Goal: Task Accomplishment & Management: Complete application form

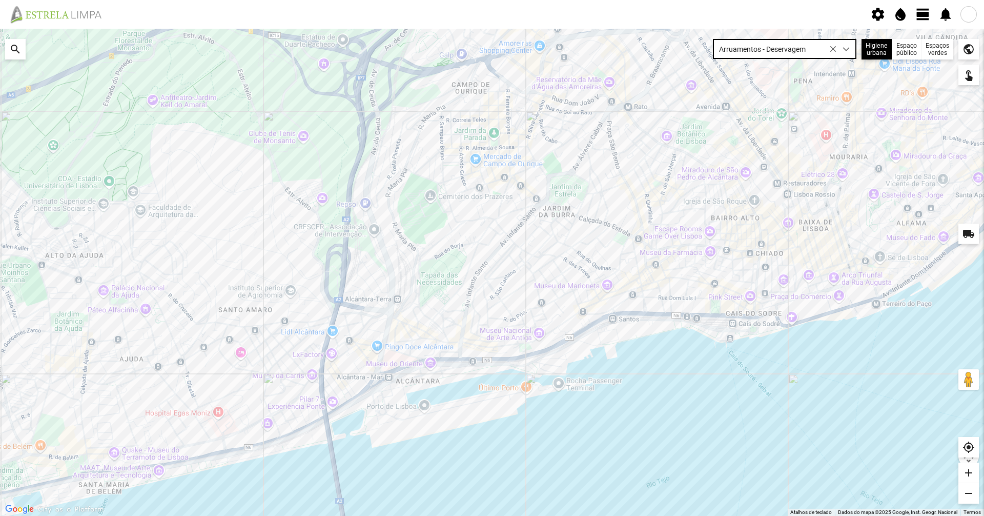
scroll to position [6, 46]
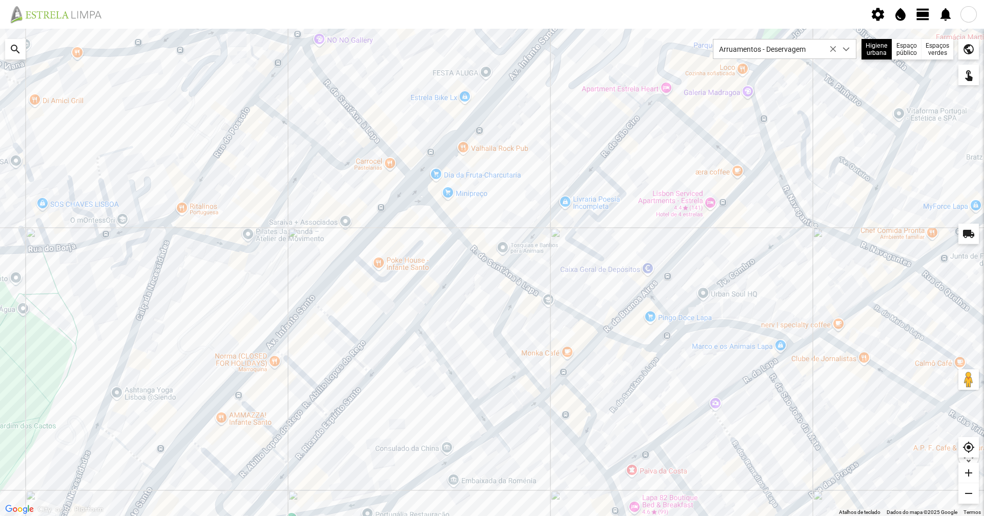
drag, startPoint x: 697, startPoint y: 341, endPoint x: 632, endPoint y: 309, distance: 73.4
click at [632, 309] on div at bounding box center [492, 272] width 984 height 487
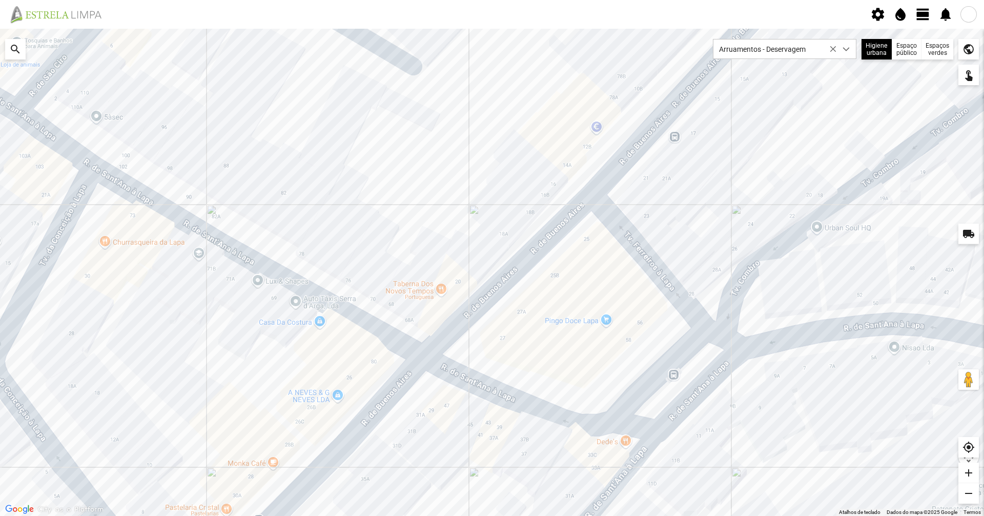
drag, startPoint x: 668, startPoint y: 325, endPoint x: 577, endPoint y: 282, distance: 100.4
click at [577, 282] on div at bounding box center [492, 272] width 984 height 487
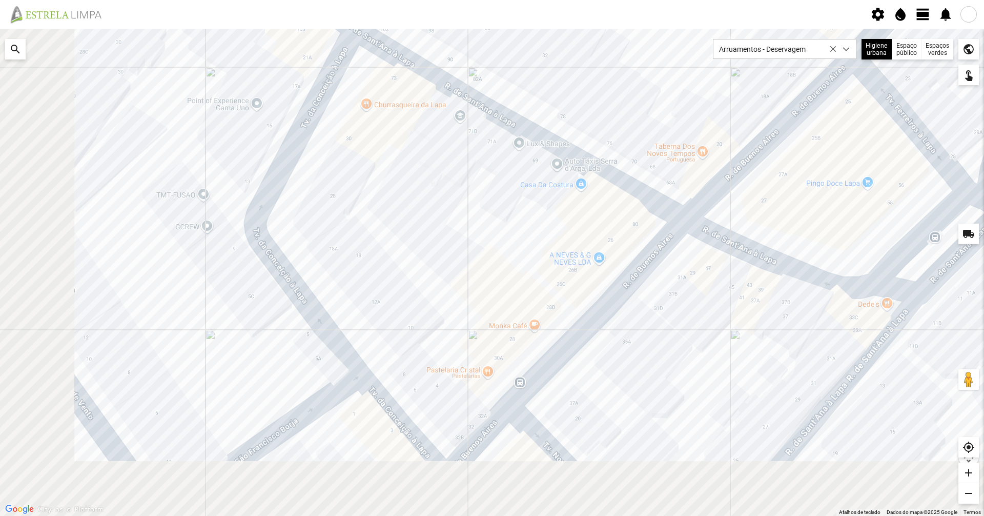
drag, startPoint x: 376, startPoint y: 364, endPoint x: 660, endPoint y: 224, distance: 316.4
click at [660, 224] on div at bounding box center [492, 272] width 984 height 487
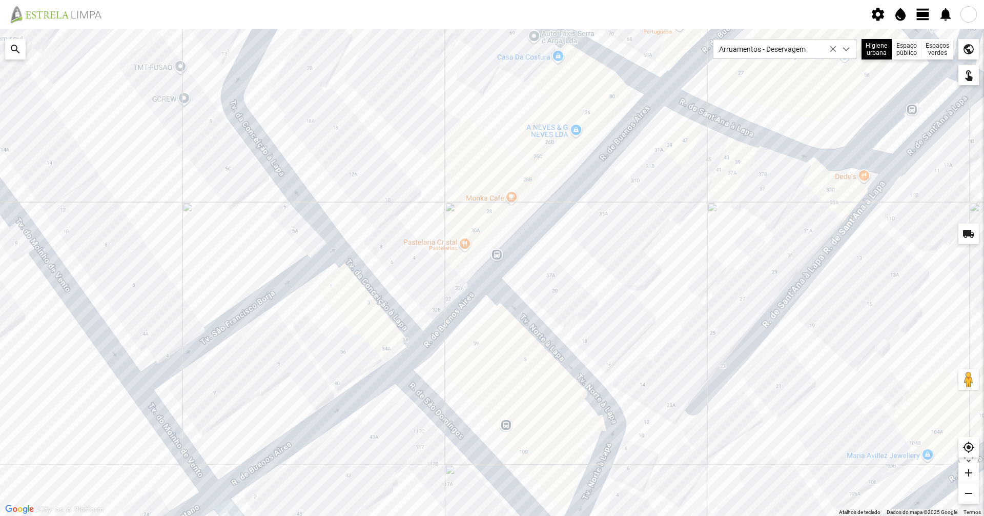
drag, startPoint x: 517, startPoint y: 285, endPoint x: 490, endPoint y: 161, distance: 127.0
click at [490, 161] on div at bounding box center [492, 272] width 984 height 487
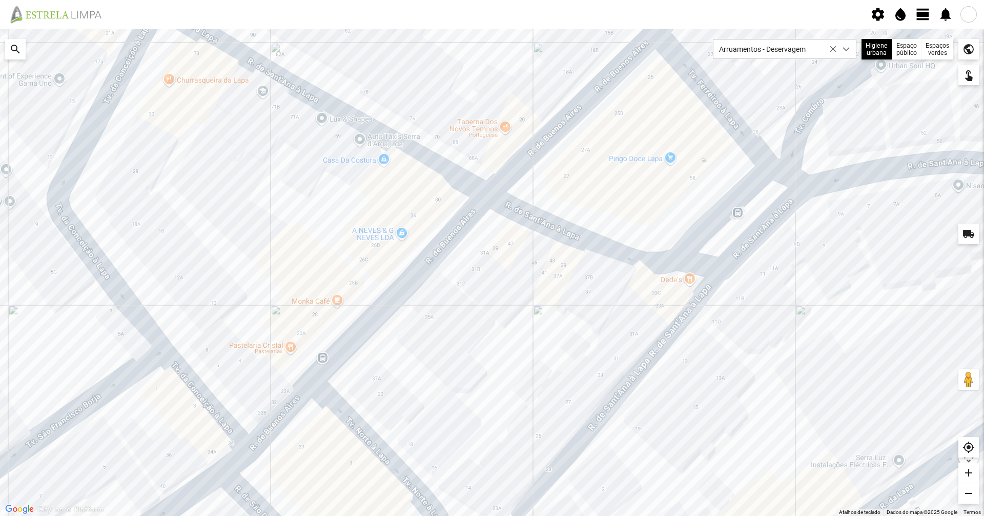
drag, startPoint x: 677, startPoint y: 171, endPoint x: 497, endPoint y: 278, distance: 209.4
click at [497, 278] on div at bounding box center [492, 272] width 984 height 487
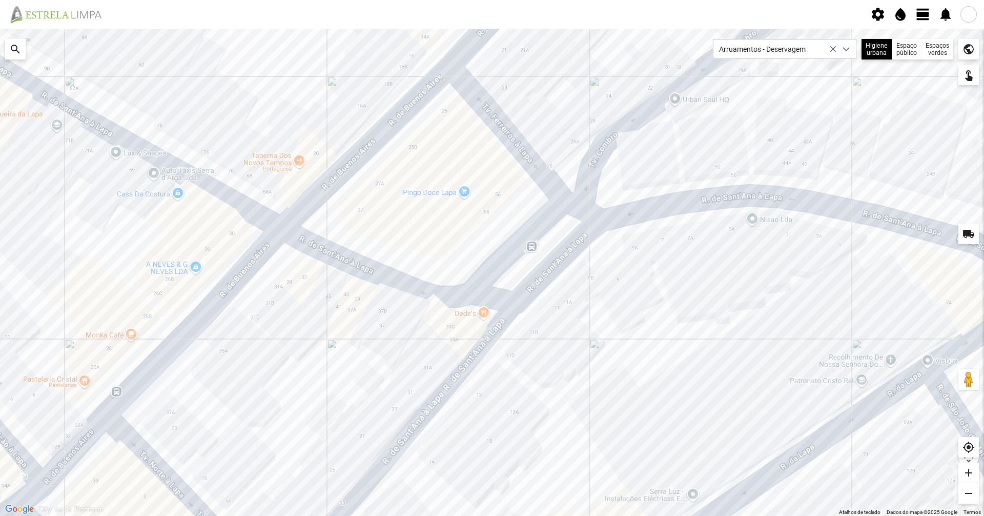
drag, startPoint x: 589, startPoint y: 212, endPoint x: 385, endPoint y: 244, distance: 207.0
click at [385, 244] on div at bounding box center [492, 272] width 984 height 487
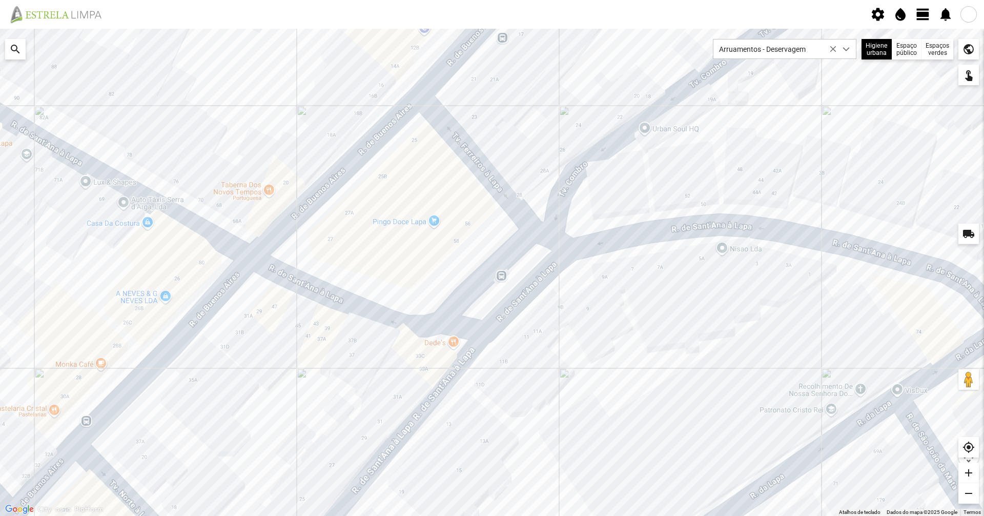
drag, startPoint x: 522, startPoint y: 125, endPoint x: 483, endPoint y: 161, distance: 53.7
click at [483, 161] on div at bounding box center [492, 272] width 984 height 487
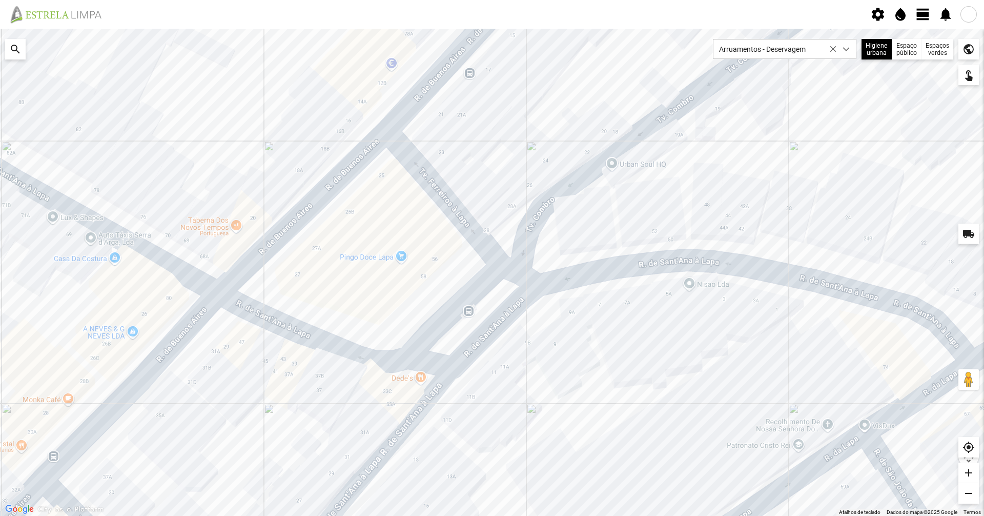
drag, startPoint x: 527, startPoint y: 151, endPoint x: 481, endPoint y: 193, distance: 62.4
click at [481, 193] on div at bounding box center [492, 272] width 984 height 487
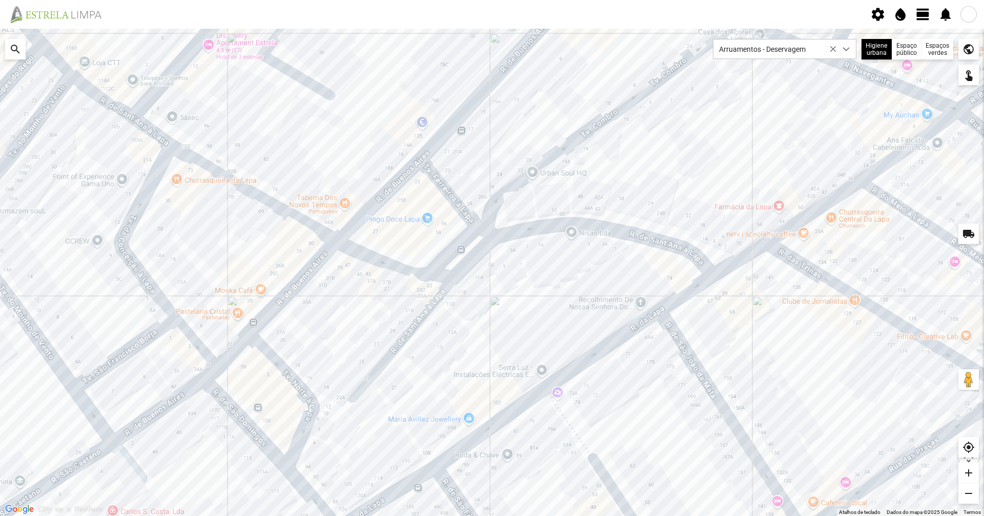
drag, startPoint x: 676, startPoint y: 185, endPoint x: 662, endPoint y: 177, distance: 16.5
click at [662, 177] on div at bounding box center [492, 272] width 984 height 487
click at [918, 17] on span "view_day" at bounding box center [923, 14] width 15 height 15
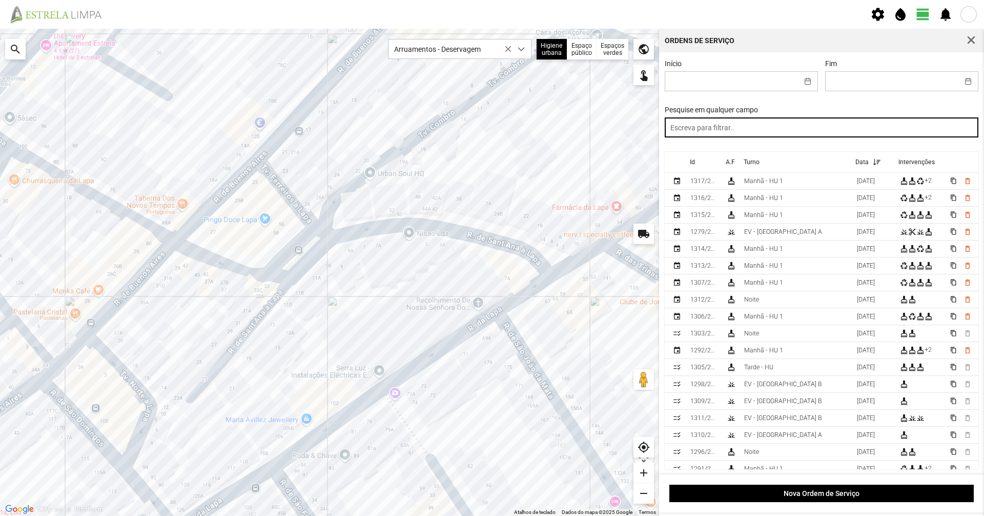
click at [787, 127] on input "text" at bounding box center [822, 127] width 314 height 20
type input "tarde"
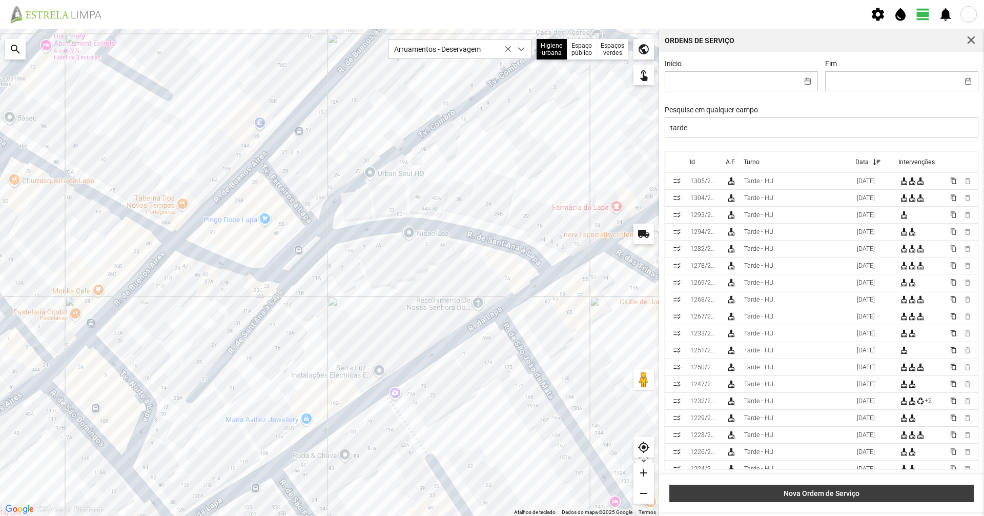
click at [809, 486] on button "Nova Ordem de Serviço" at bounding box center [822, 492] width 305 height 17
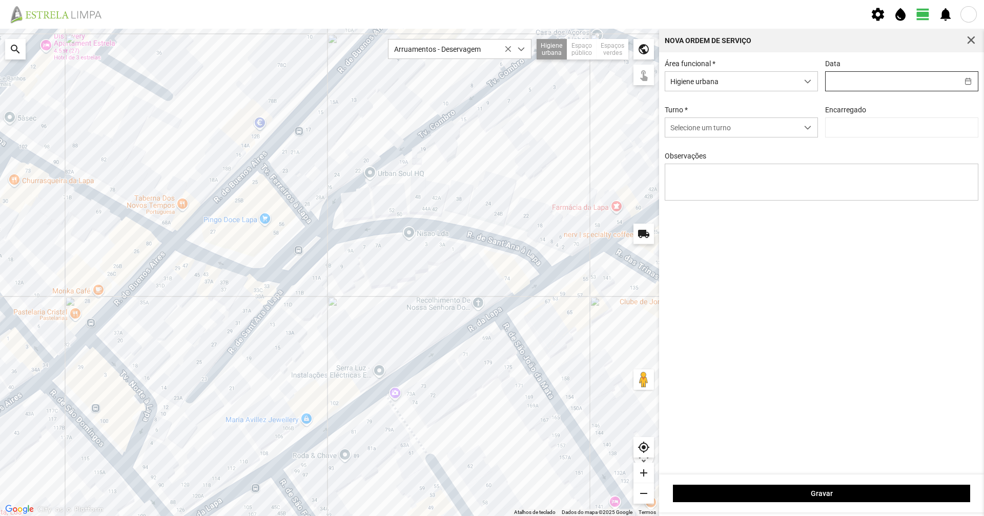
click at [858, 77] on input "text" at bounding box center [892, 81] width 133 height 19
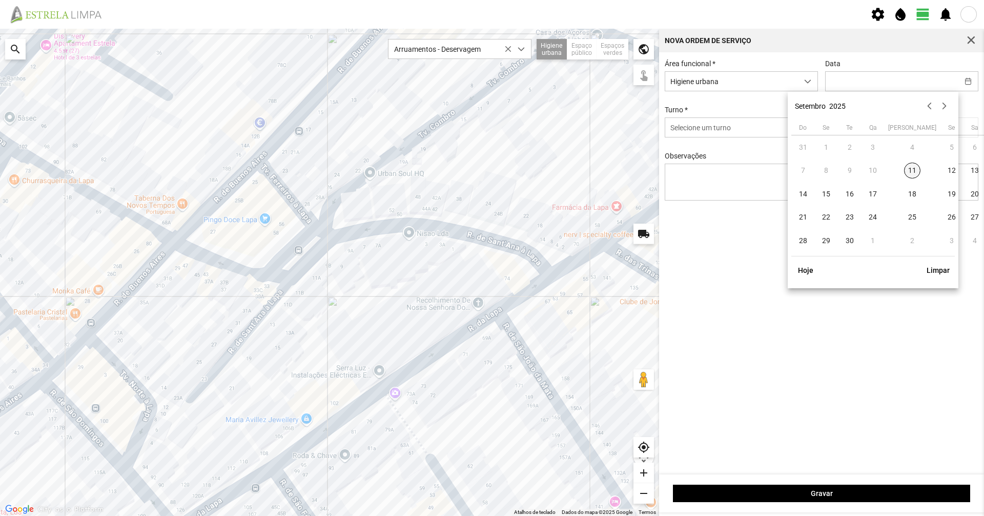
click at [904, 171] on span "11" at bounding box center [912, 171] width 16 height 16
type input "[DATE]"
click at [759, 125] on span "Selecione um turno" at bounding box center [731, 127] width 133 height 19
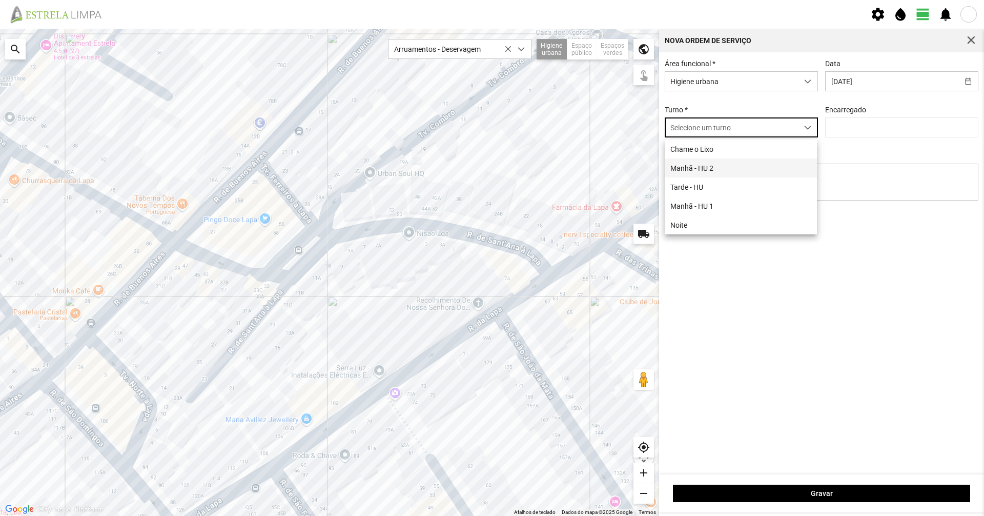
scroll to position [6, 46]
click at [713, 183] on li "Tarde - HU" at bounding box center [741, 186] width 152 height 19
type input "[PERSON_NAME]"
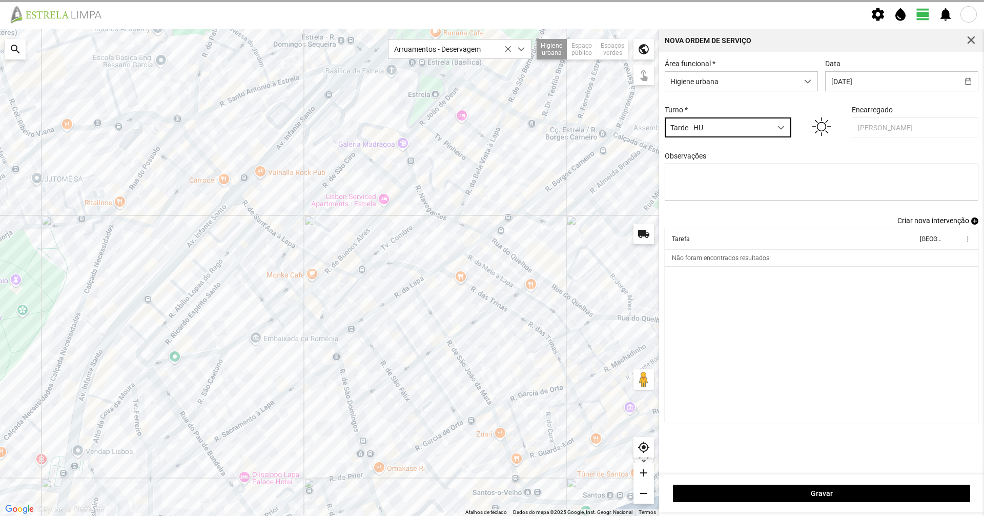
click at [942, 223] on span "Criar nova intervenção" at bounding box center [934, 220] width 72 height 8
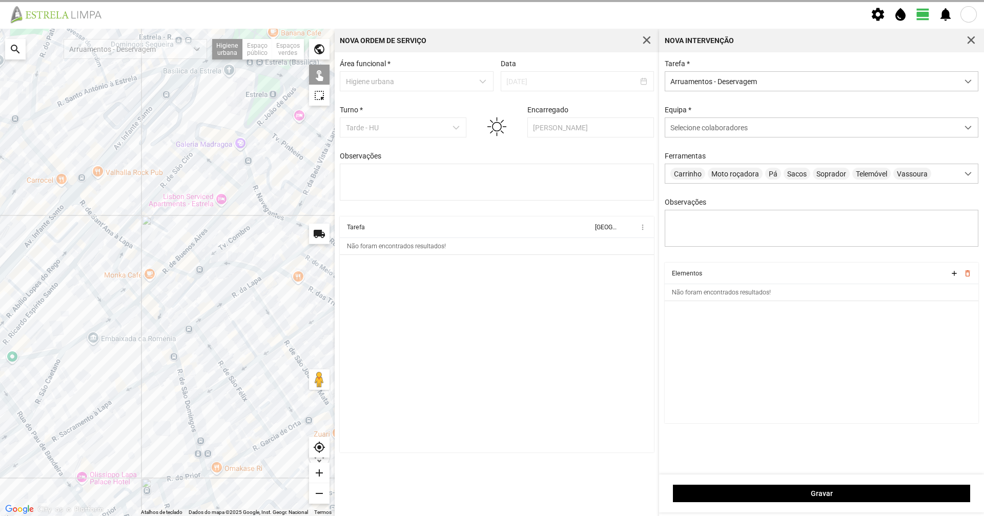
click at [196, 254] on div at bounding box center [167, 272] width 335 height 487
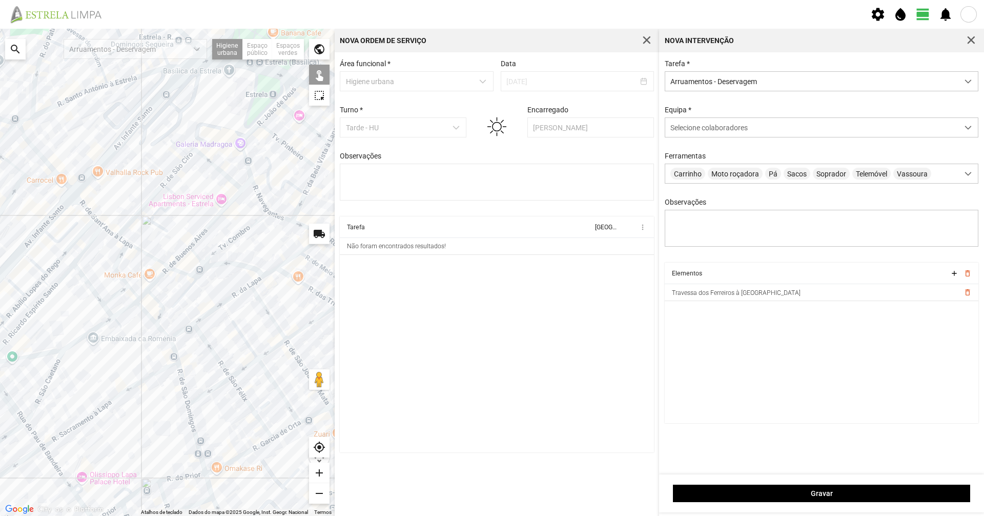
click at [161, 304] on div at bounding box center [167, 272] width 335 height 487
click at [149, 314] on div at bounding box center [167, 272] width 335 height 487
click at [165, 333] on div at bounding box center [167, 272] width 335 height 487
click at [173, 354] on div at bounding box center [167, 272] width 335 height 487
click at [180, 379] on div at bounding box center [167, 272] width 335 height 487
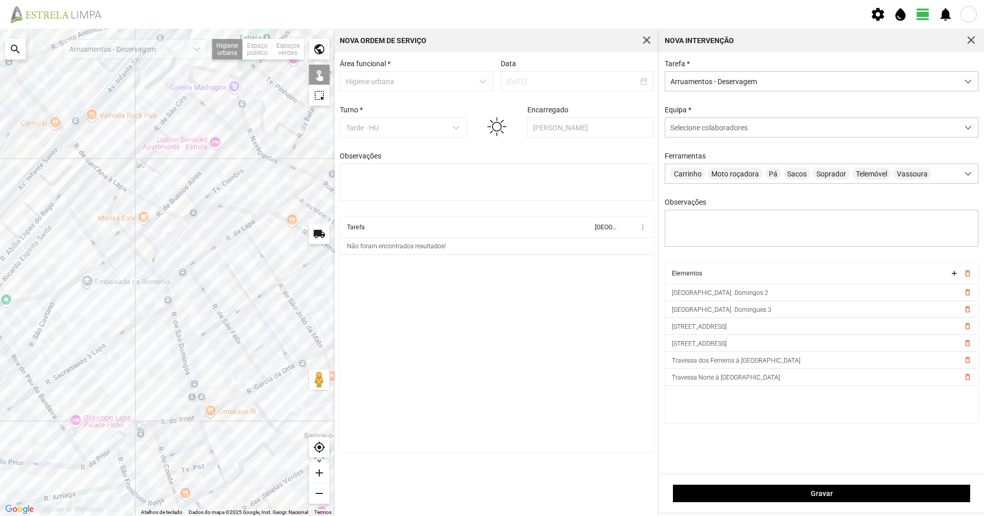
drag, startPoint x: 186, startPoint y: 357, endPoint x: 180, endPoint y: 315, distance: 42.4
click at [180, 315] on div at bounding box center [167, 272] width 335 height 487
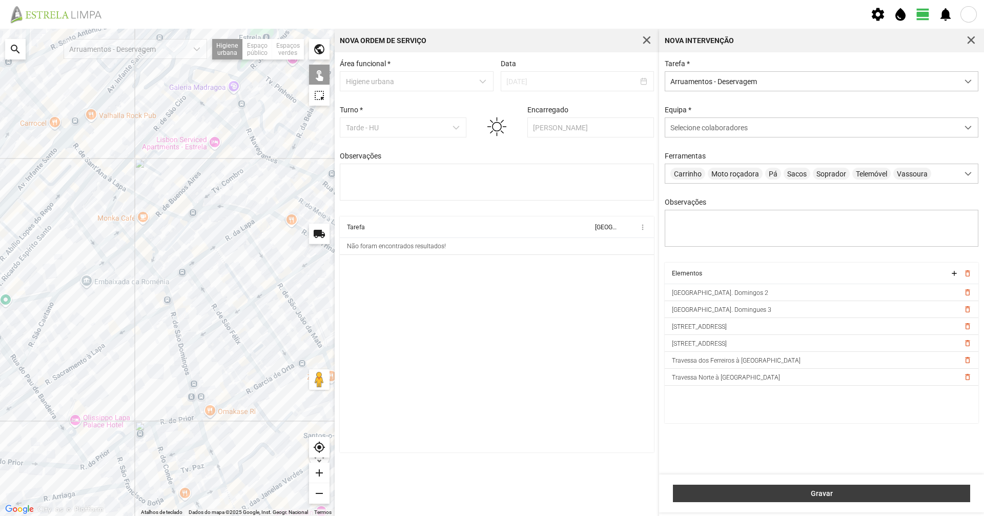
click at [816, 497] on span "Gravar" at bounding box center [822, 493] width 287 height 8
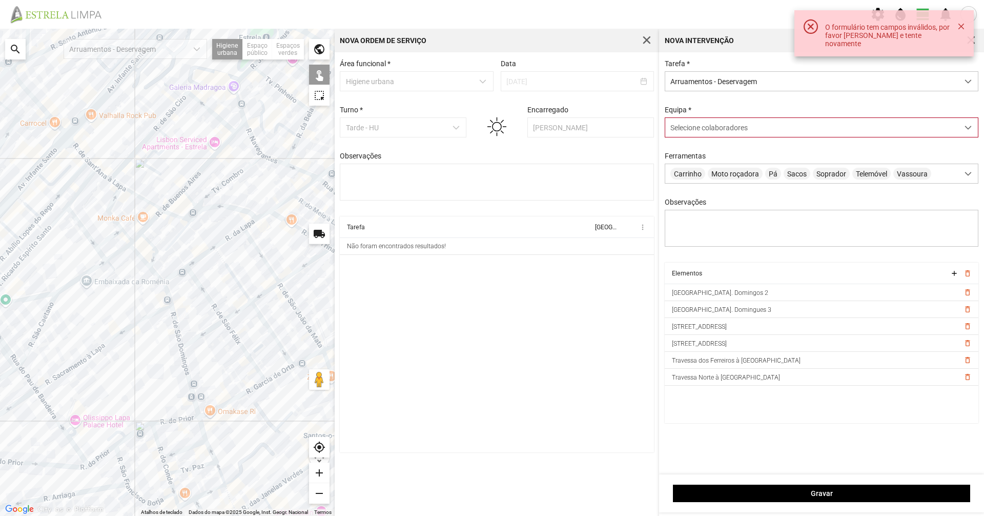
click at [710, 131] on span "Selecione colaboradores" at bounding box center [709, 128] width 77 height 8
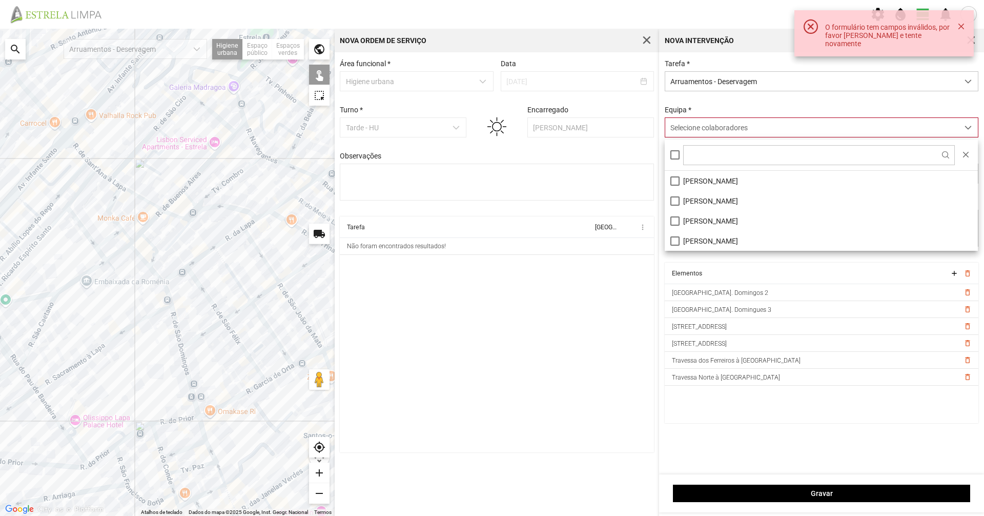
scroll to position [6, 46]
click at [698, 204] on li "[PERSON_NAME]" at bounding box center [821, 201] width 313 height 20
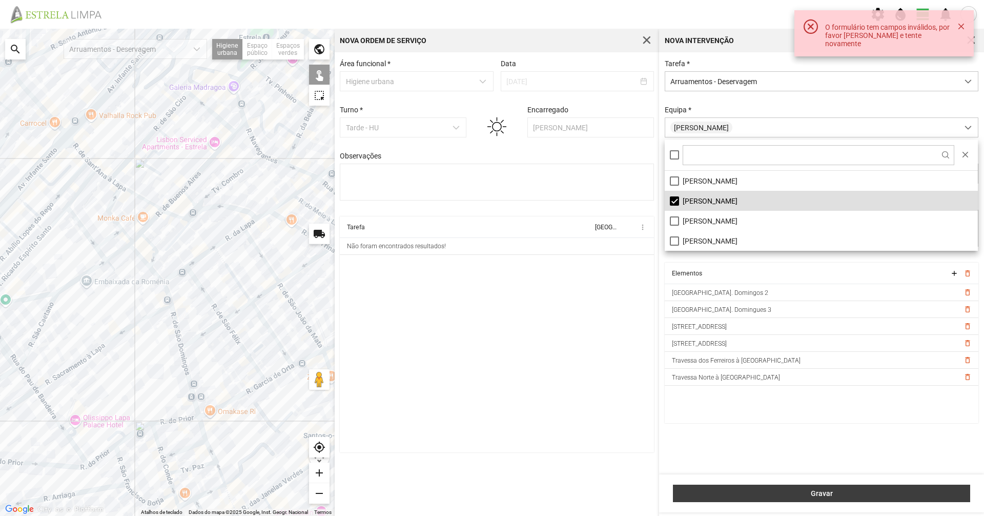
click at [853, 498] on button "Gravar" at bounding box center [821, 492] width 297 height 17
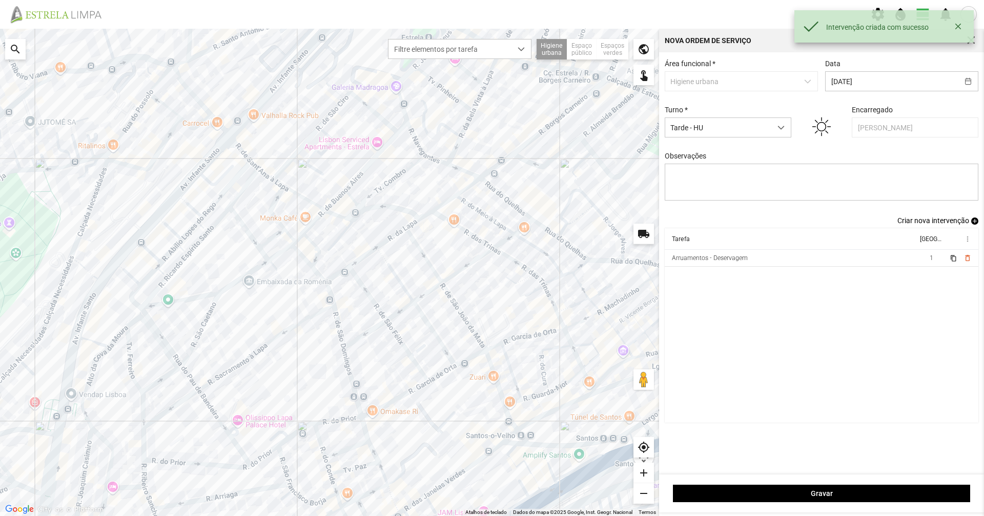
click at [928, 224] on span "Criar nova intervenção" at bounding box center [934, 220] width 72 height 8
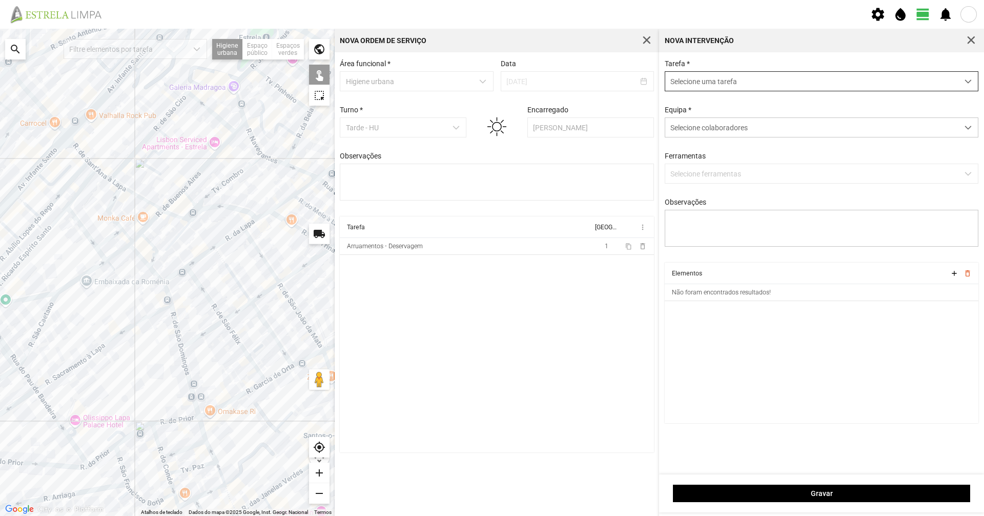
click at [710, 83] on span "Selecione uma tarefa" at bounding box center [811, 81] width 293 height 19
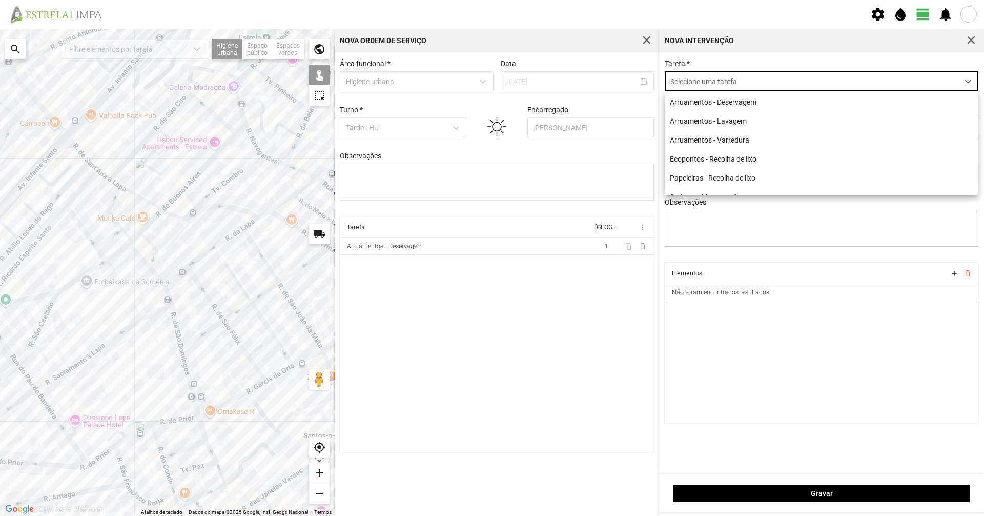
scroll to position [6, 46]
click at [718, 107] on li "Arruamentos - Deservagem" at bounding box center [821, 101] width 313 height 19
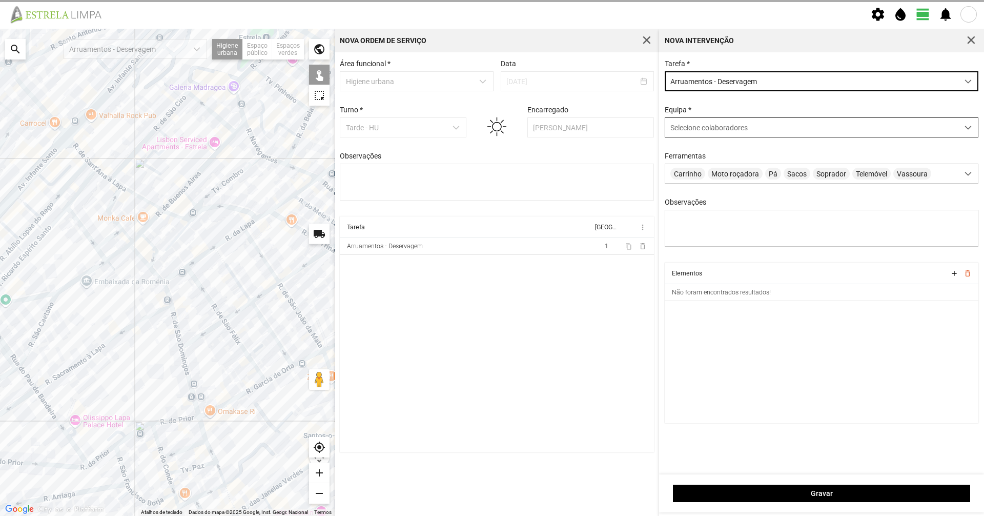
click at [706, 124] on div "Selecione colaboradores" at bounding box center [811, 127] width 293 height 19
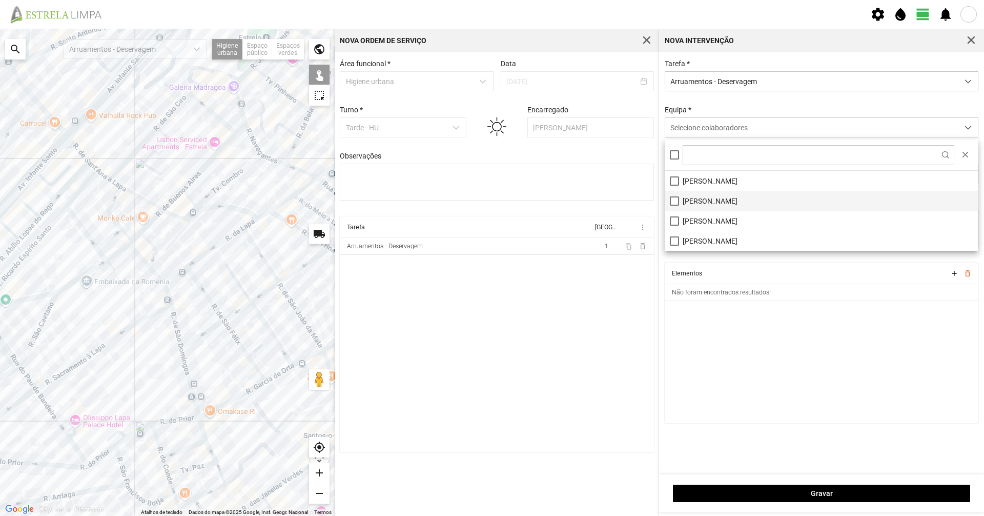
click at [680, 204] on li "[PERSON_NAME]" at bounding box center [821, 201] width 313 height 20
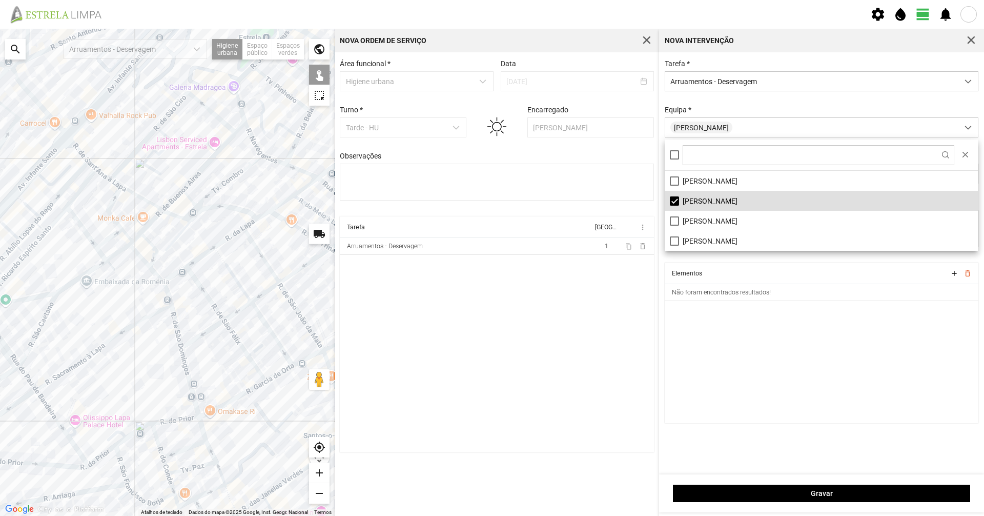
click at [692, 112] on div "Equipa * [PERSON_NAME]" at bounding box center [821, 122] width 321 height 32
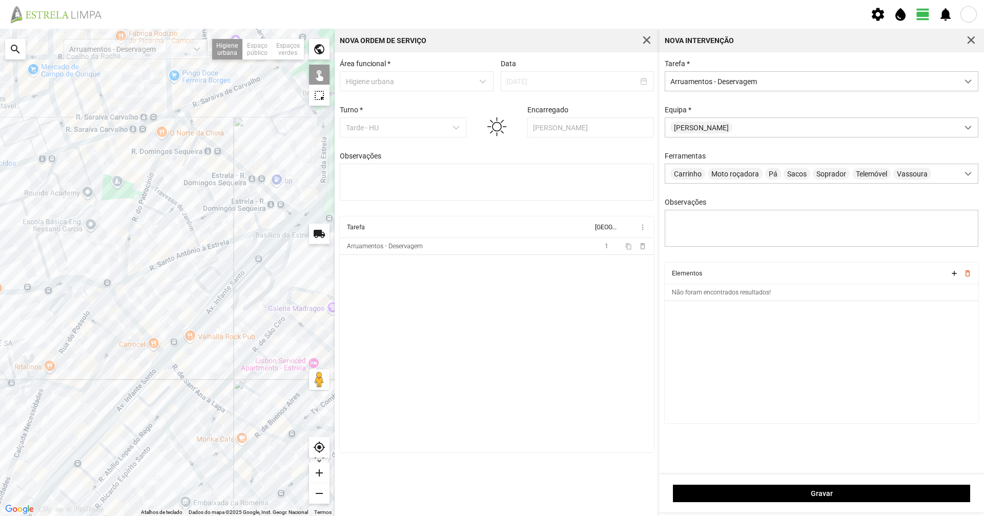
drag, startPoint x: 205, startPoint y: 161, endPoint x: 270, endPoint y: 308, distance: 160.4
click at [270, 308] on div at bounding box center [167, 272] width 335 height 487
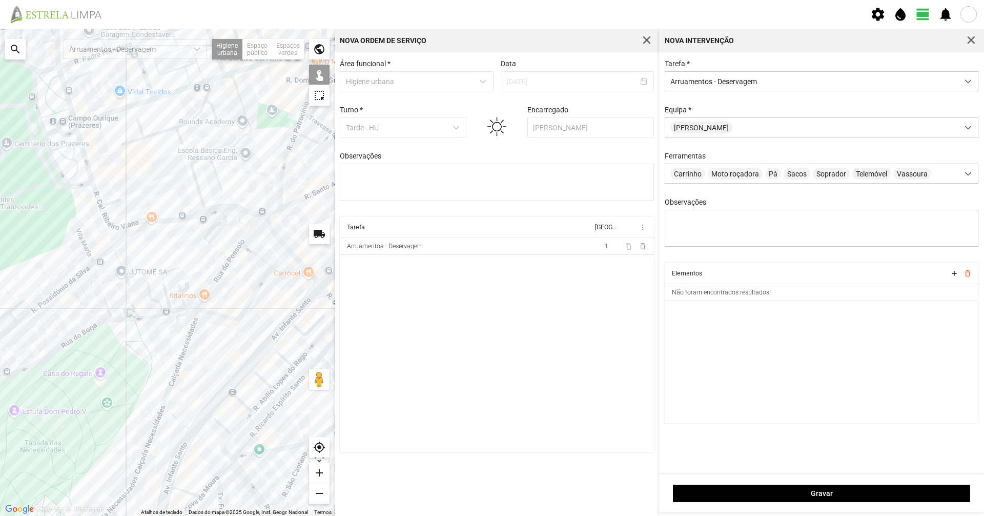
drag, startPoint x: 175, startPoint y: 142, endPoint x: 315, endPoint y: 83, distance: 151.9
click at [0, 29] on fbc-map "Para navegar no mapa com gestos de toque, toque duas vezes sem soltar no mapa e…" at bounding box center [0, 29] width 0 height 0
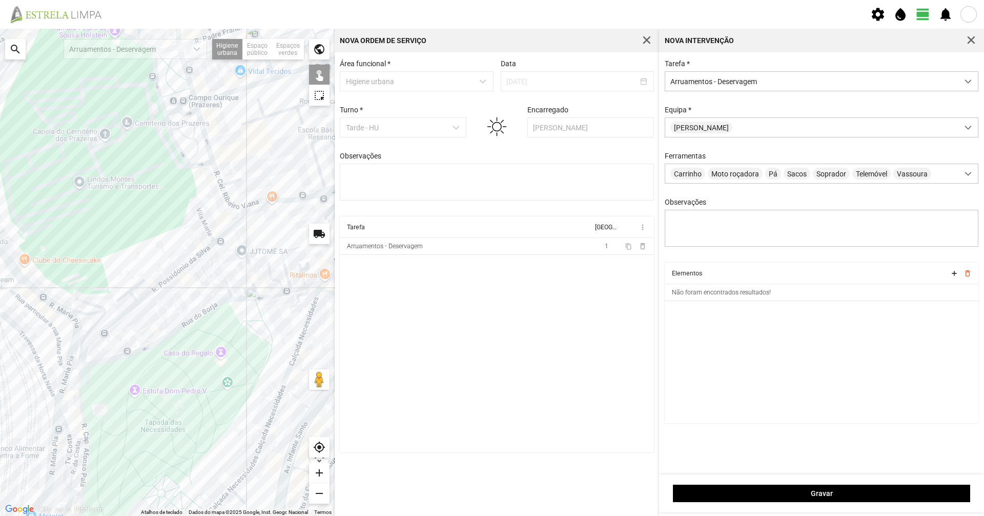
drag, startPoint x: 178, startPoint y: 138, endPoint x: 51, endPoint y: 201, distance: 141.5
click at [47, 203] on div at bounding box center [167, 272] width 335 height 487
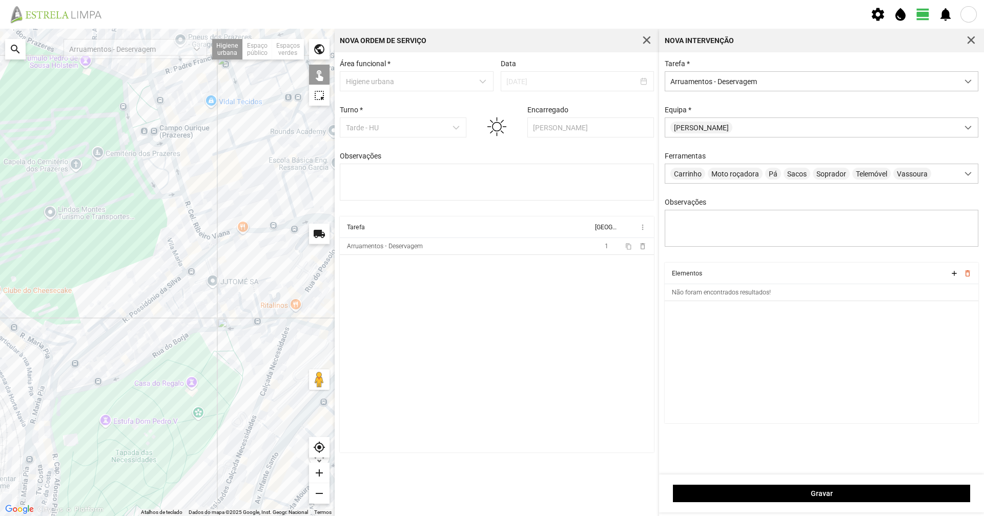
click at [152, 185] on div at bounding box center [167, 272] width 335 height 487
click at [178, 174] on div at bounding box center [167, 272] width 335 height 487
click at [188, 201] on div at bounding box center [167, 272] width 335 height 487
click at [219, 234] on div at bounding box center [167, 272] width 335 height 487
click at [211, 243] on div at bounding box center [167, 272] width 335 height 487
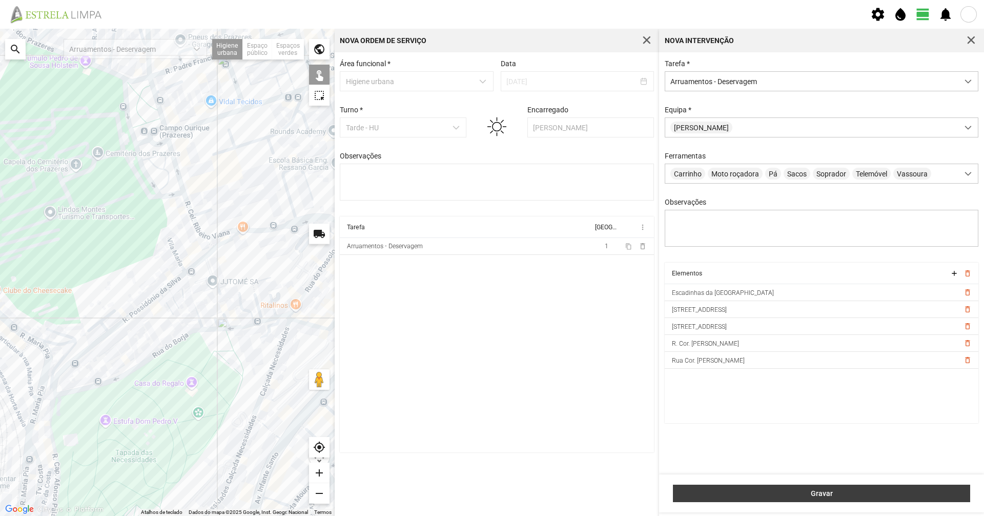
click at [762, 492] on span "Gravar" at bounding box center [822, 493] width 287 height 8
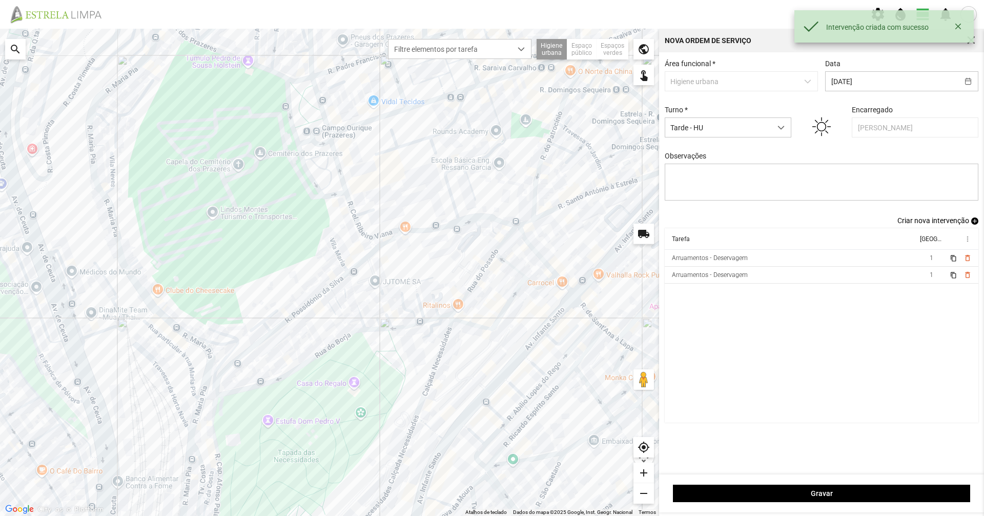
click at [928, 225] on span "Criar nova intervenção" at bounding box center [934, 220] width 72 height 8
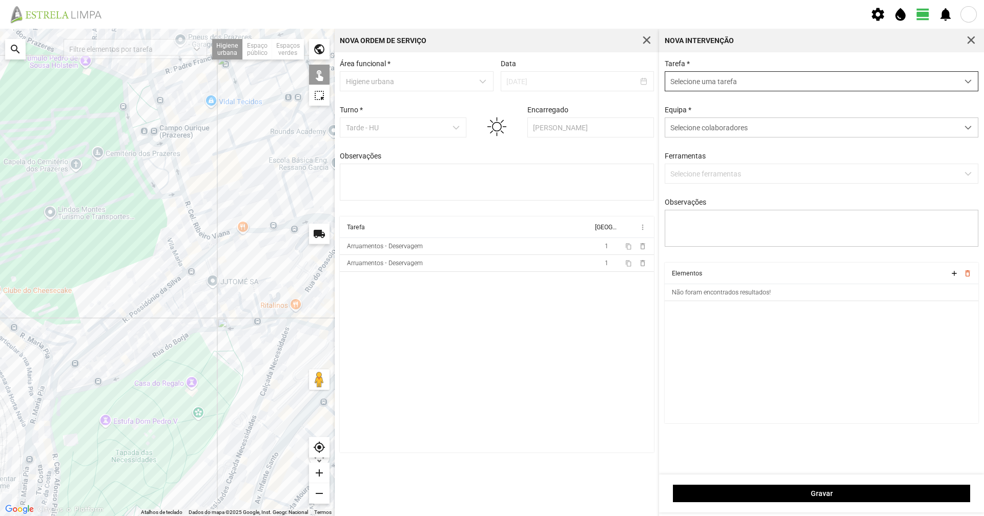
click at [752, 82] on span "Selecione uma tarefa" at bounding box center [811, 81] width 293 height 19
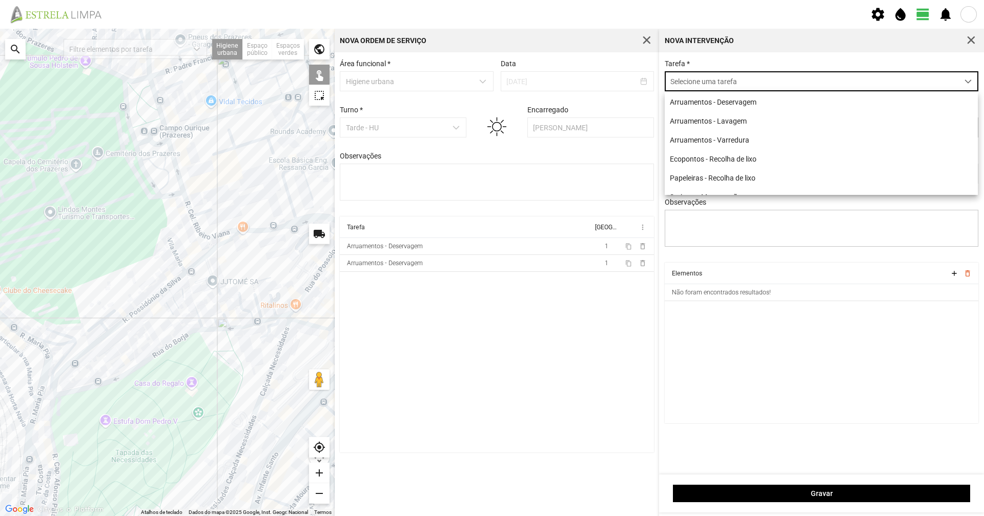
scroll to position [6, 46]
click at [723, 104] on li "Arruamentos - Deservagem" at bounding box center [821, 101] width 313 height 19
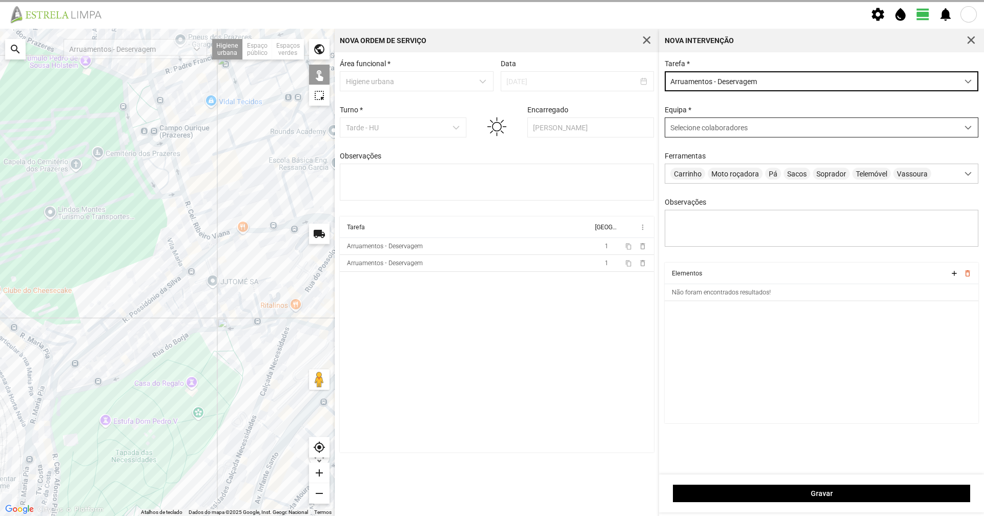
click at [702, 137] on div "Selecione colaboradores" at bounding box center [811, 127] width 293 height 19
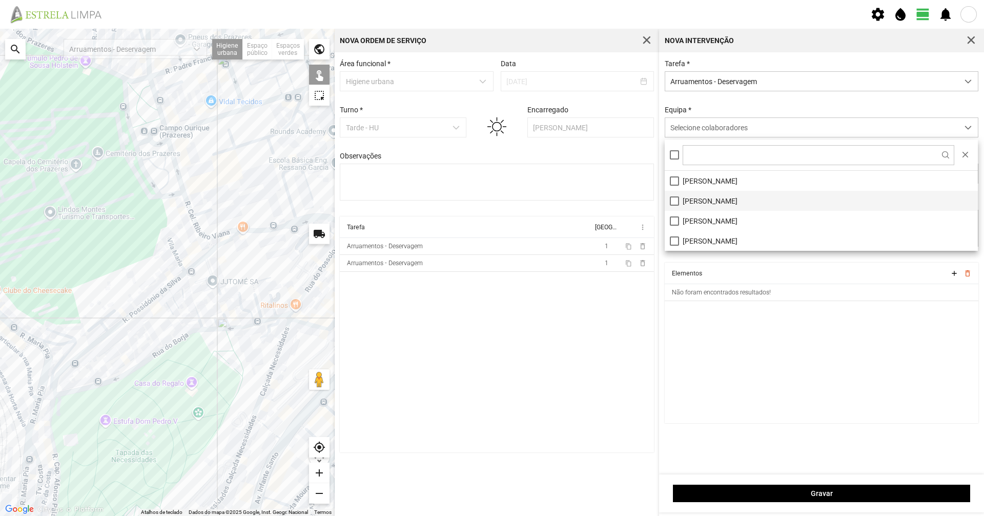
click at [700, 195] on li "[PERSON_NAME]" at bounding box center [821, 201] width 313 height 20
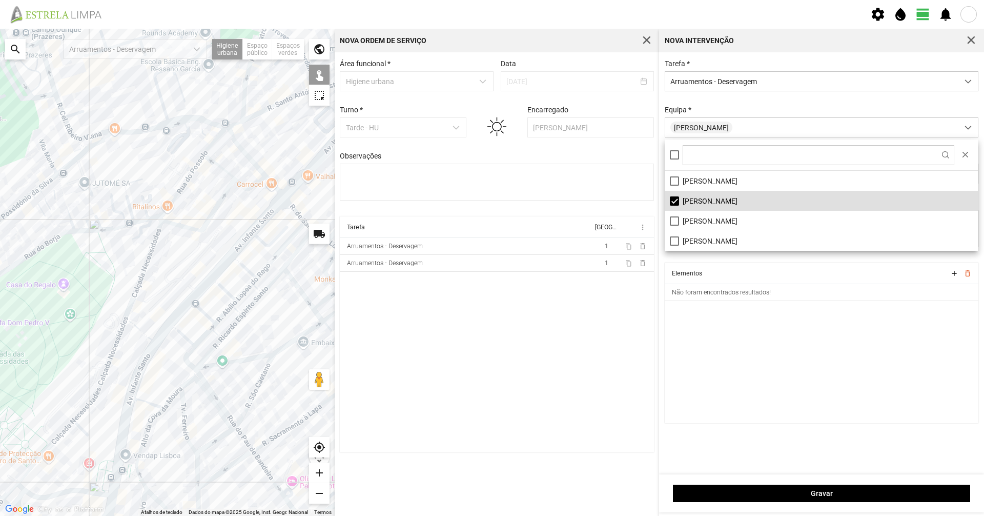
drag, startPoint x: 309, startPoint y: 369, endPoint x: 177, endPoint y: 239, distance: 184.5
click at [177, 240] on div at bounding box center [167, 272] width 335 height 487
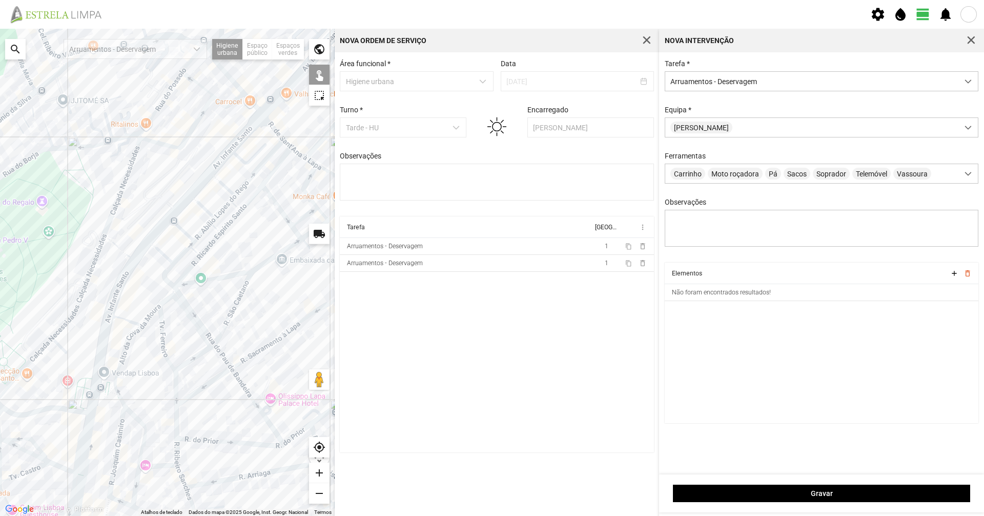
drag, startPoint x: 244, startPoint y: 360, endPoint x: 196, endPoint y: 295, distance: 80.0
click at [198, 298] on div at bounding box center [167, 272] width 335 height 487
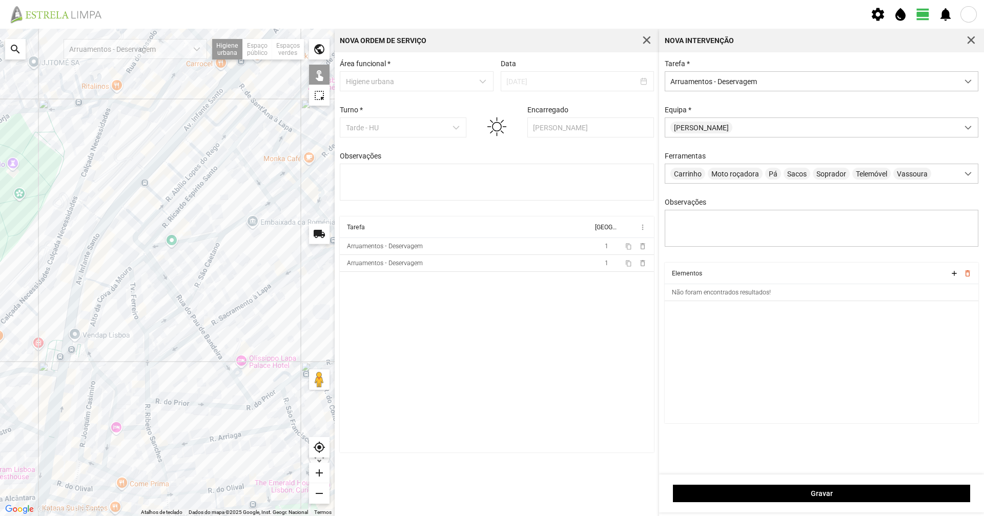
click at [165, 274] on div at bounding box center [167, 272] width 335 height 487
click at [195, 316] on div at bounding box center [167, 272] width 335 height 487
click at [194, 320] on div at bounding box center [167, 272] width 335 height 487
click at [209, 342] on div at bounding box center [167, 272] width 335 height 487
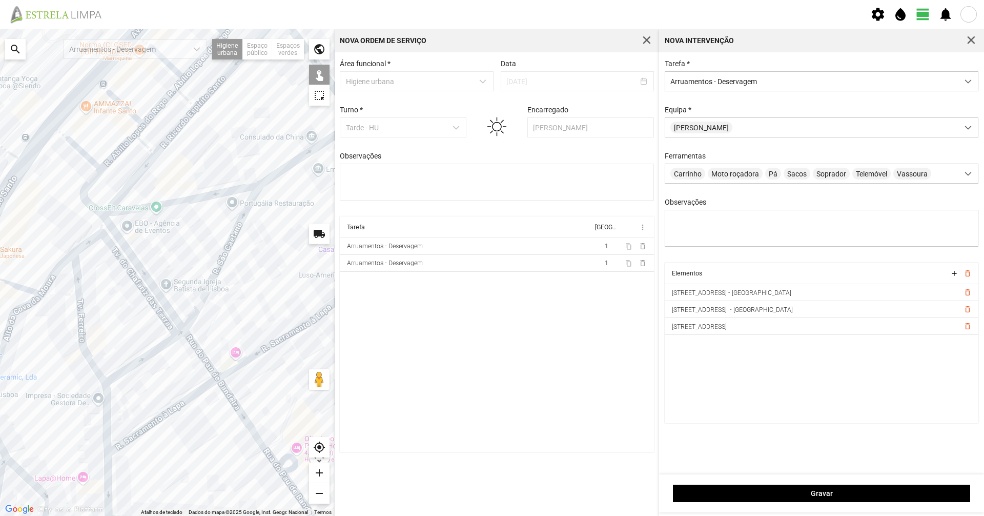
drag, startPoint x: 192, startPoint y: 220, endPoint x: 203, endPoint y: 257, distance: 38.5
click at [203, 257] on div at bounding box center [167, 272] width 335 height 487
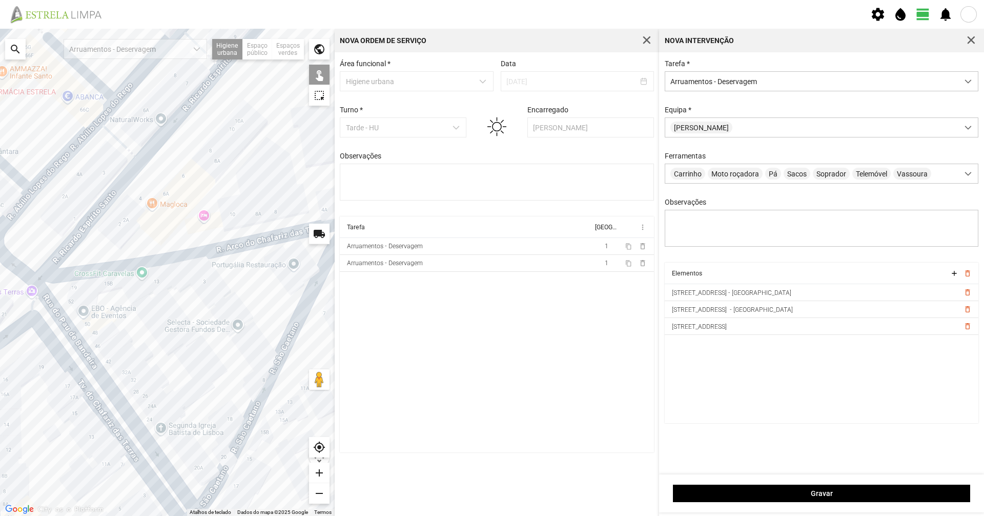
click at [199, 255] on div at bounding box center [167, 272] width 335 height 487
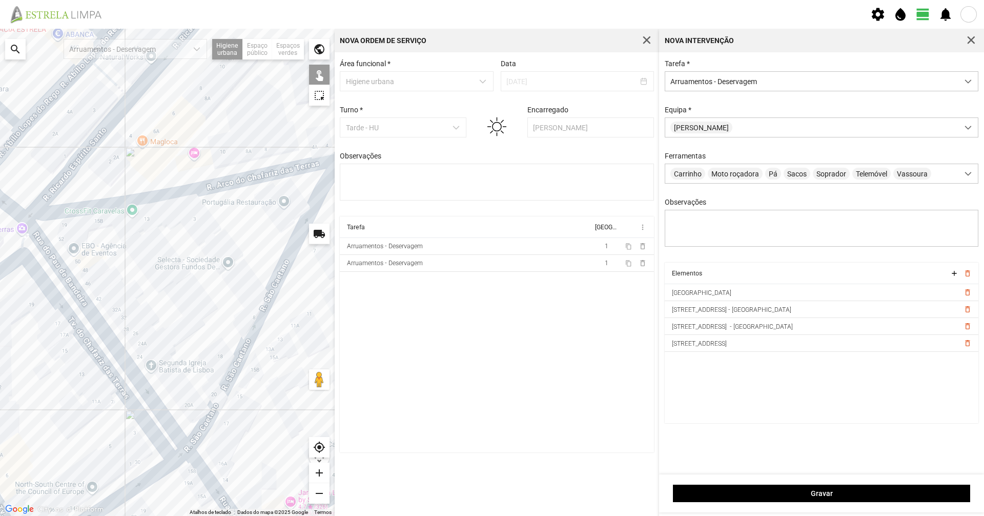
drag, startPoint x: 202, startPoint y: 280, endPoint x: 191, endPoint y: 196, distance: 84.8
click at [191, 198] on div at bounding box center [167, 272] width 335 height 487
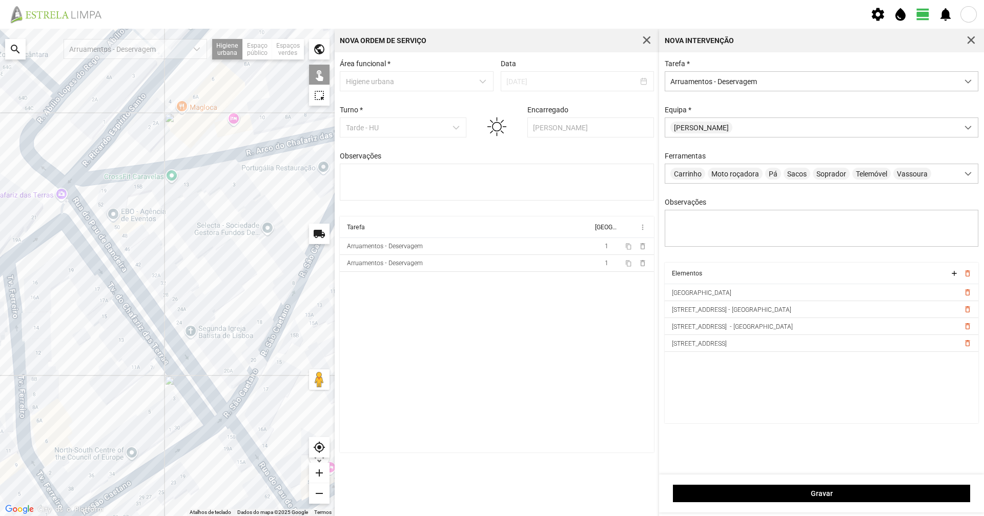
drag, startPoint x: 71, startPoint y: 273, endPoint x: 112, endPoint y: 269, distance: 41.8
click at [112, 269] on div at bounding box center [167, 272] width 335 height 487
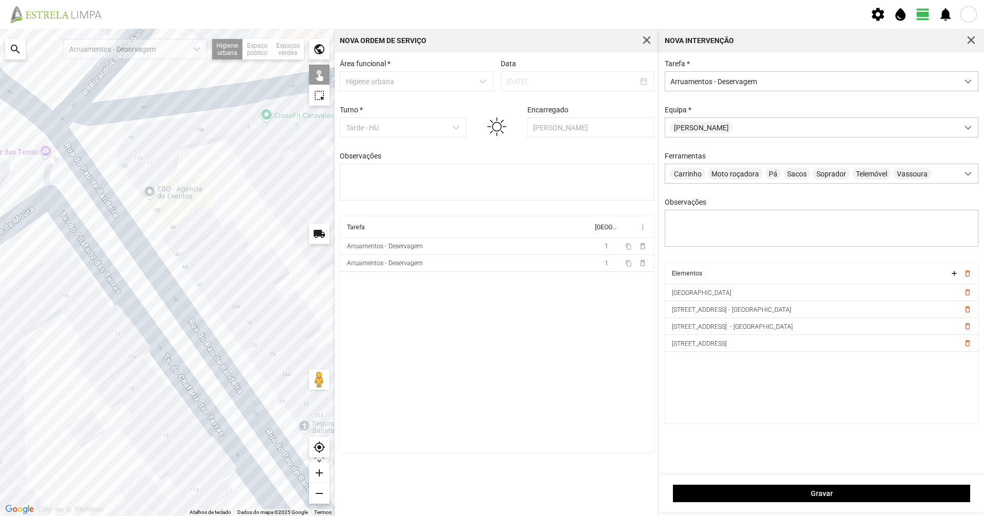
click at [51, 156] on div at bounding box center [167, 272] width 335 height 487
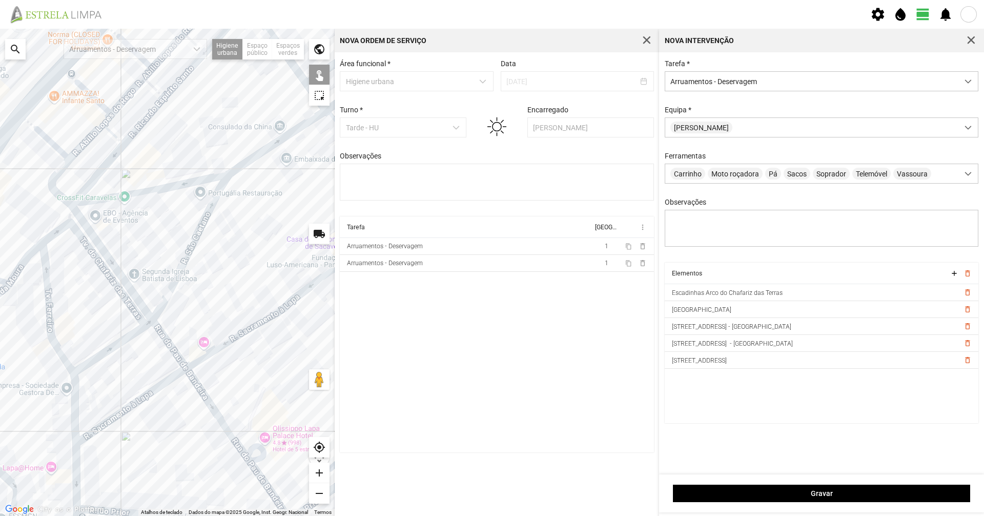
click at [130, 302] on div at bounding box center [167, 272] width 335 height 487
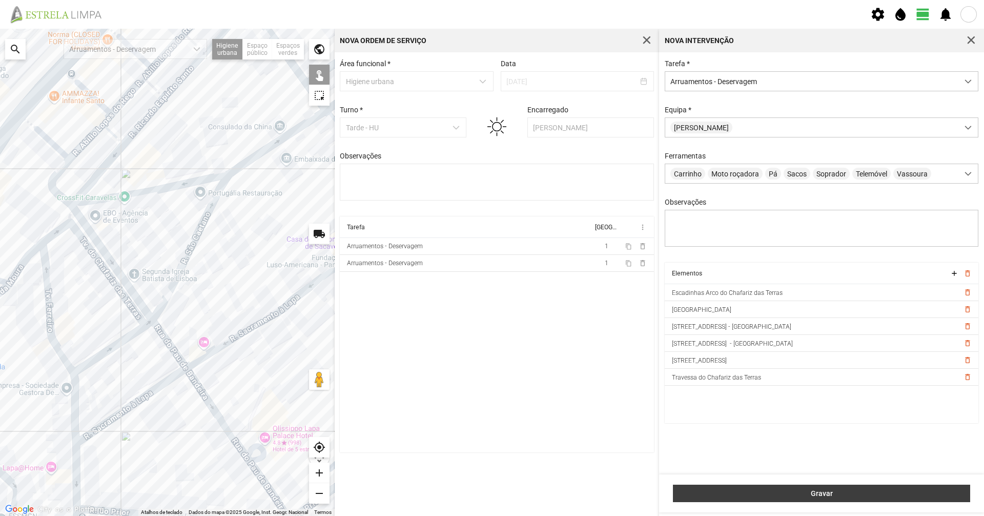
click at [720, 489] on span "Gravar" at bounding box center [822, 493] width 287 height 8
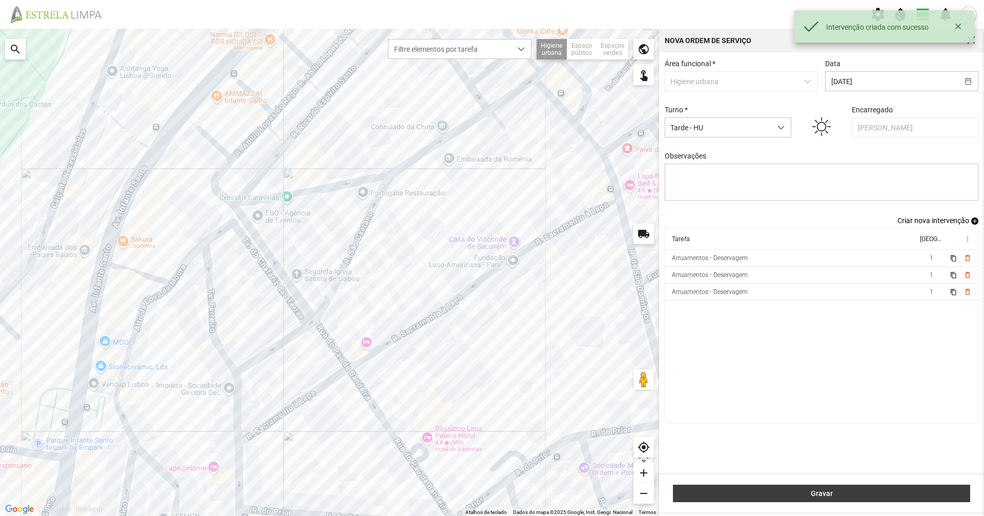
click at [818, 492] on span "Gravar" at bounding box center [822, 493] width 287 height 8
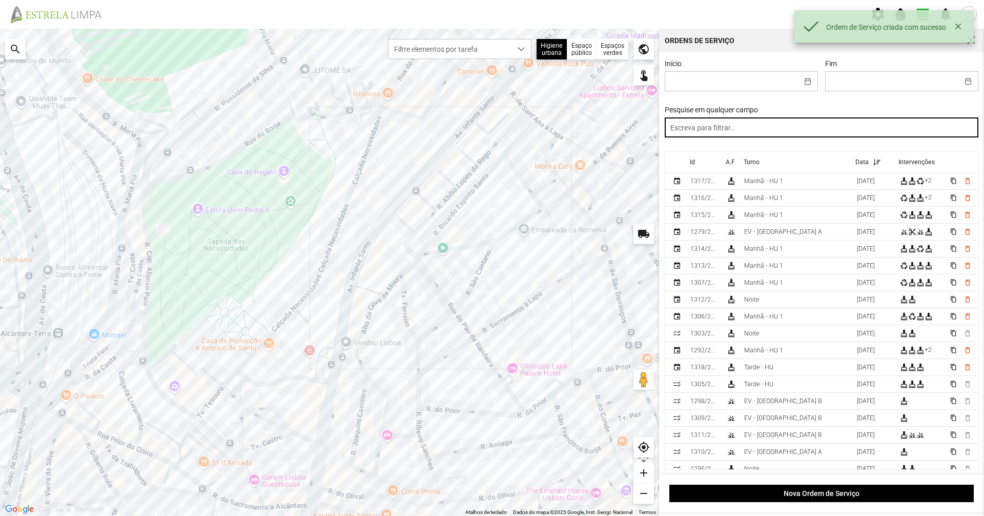
click at [711, 125] on input "text" at bounding box center [822, 127] width 314 height 20
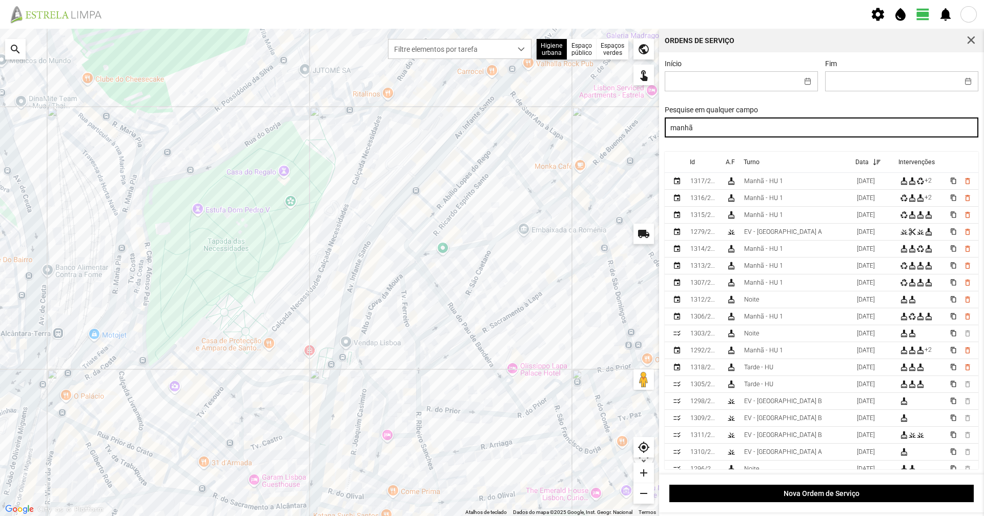
type input "manhã"
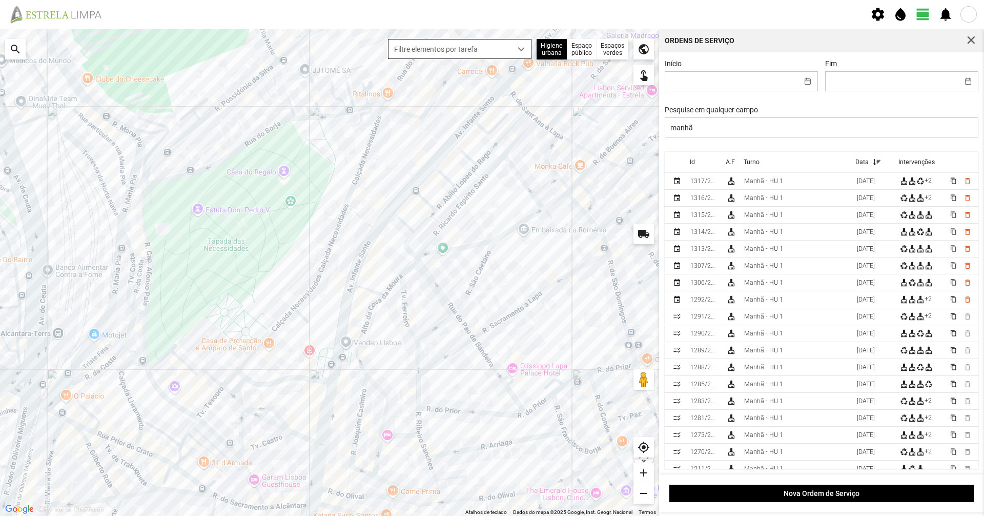
click at [522, 39] on div "dropdown trigger" at bounding box center [522, 48] width 20 height 19
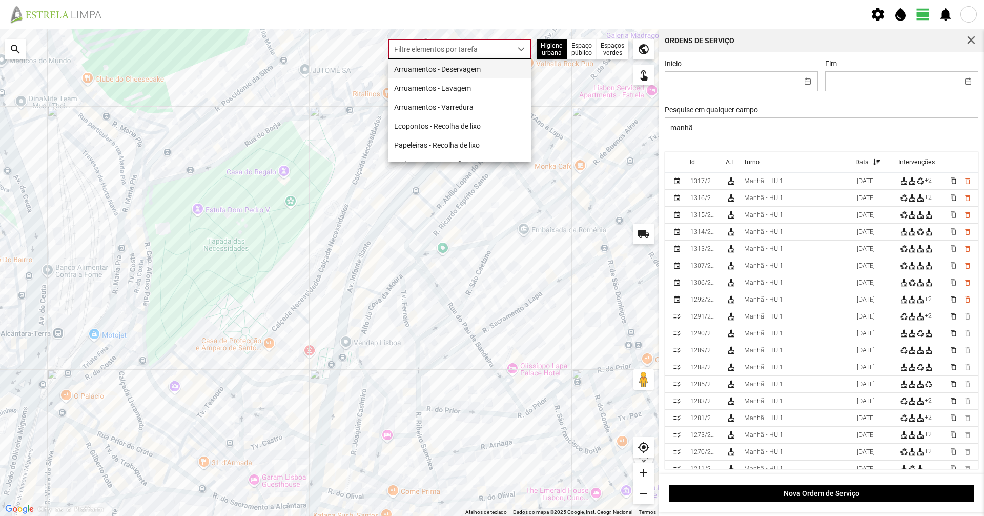
click at [503, 63] on li "Arruamentos - Deservagem" at bounding box center [460, 68] width 143 height 19
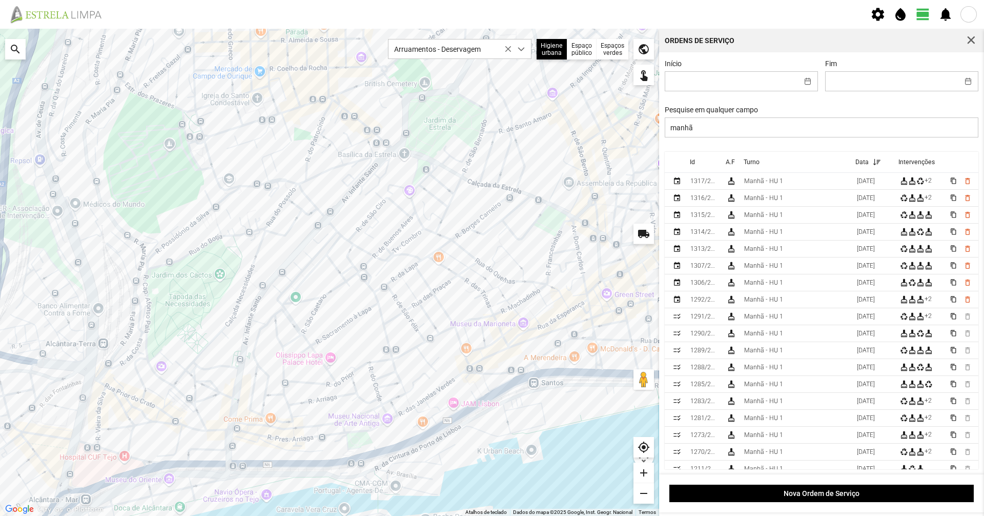
drag, startPoint x: 309, startPoint y: 242, endPoint x: 331, endPoint y: 255, distance: 25.2
click at [331, 255] on div at bounding box center [329, 272] width 659 height 487
